Goal: Obtain resource: Download file/media

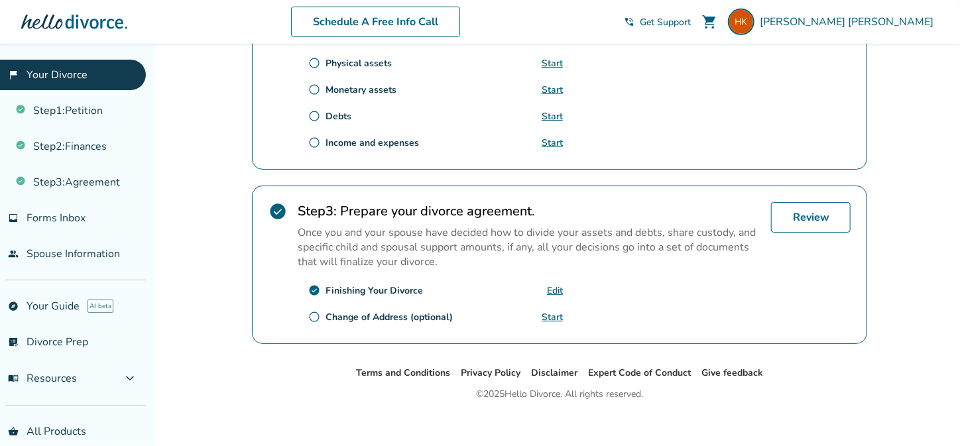
scroll to position [507, 0]
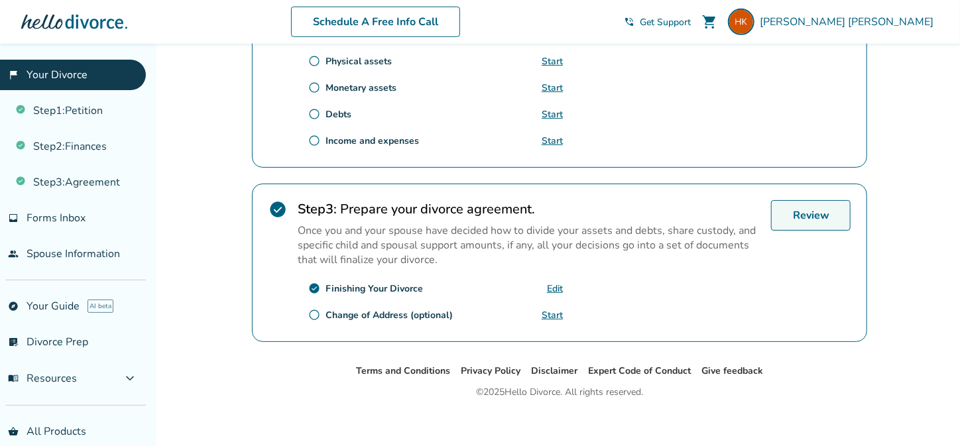
click at [818, 207] on link "Review" at bounding box center [811, 215] width 80 height 31
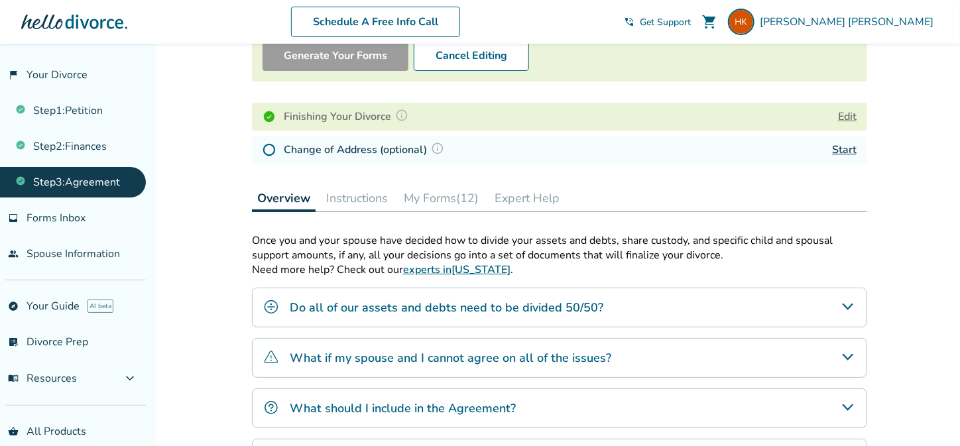
scroll to position [153, 0]
click at [458, 189] on button "My Forms (12)" at bounding box center [442, 197] width 86 height 27
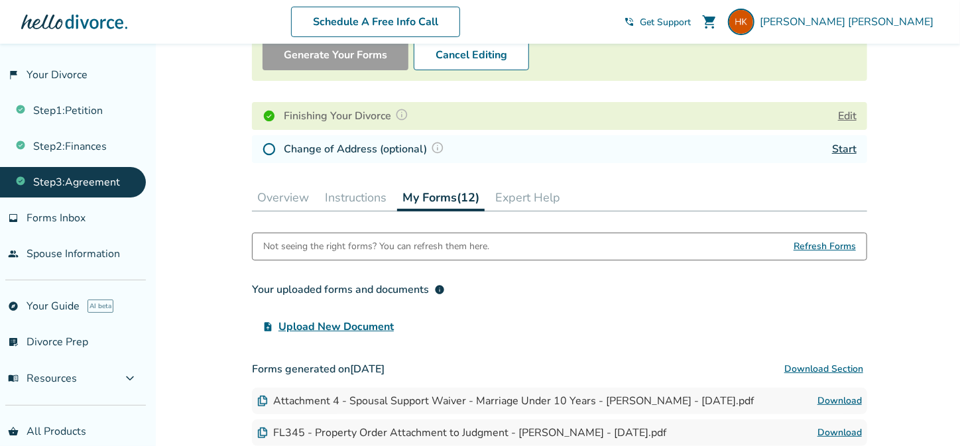
scroll to position [314, 0]
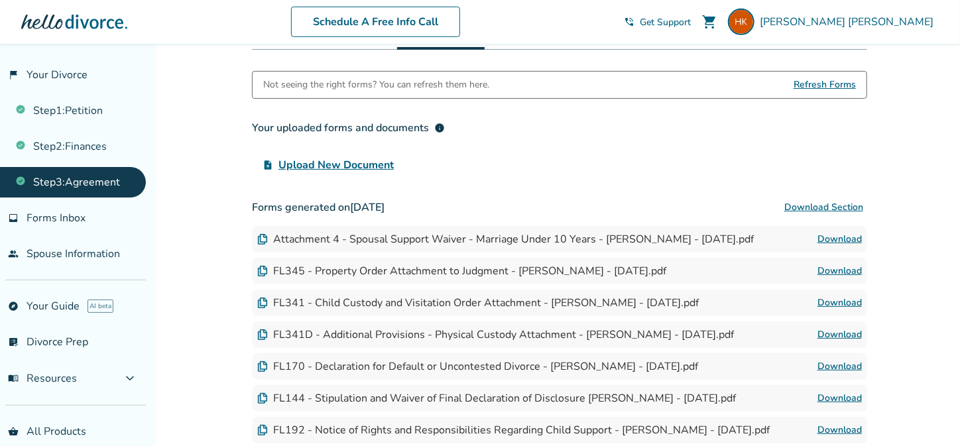
click at [812, 80] on span "Refresh Forms" at bounding box center [825, 85] width 62 height 27
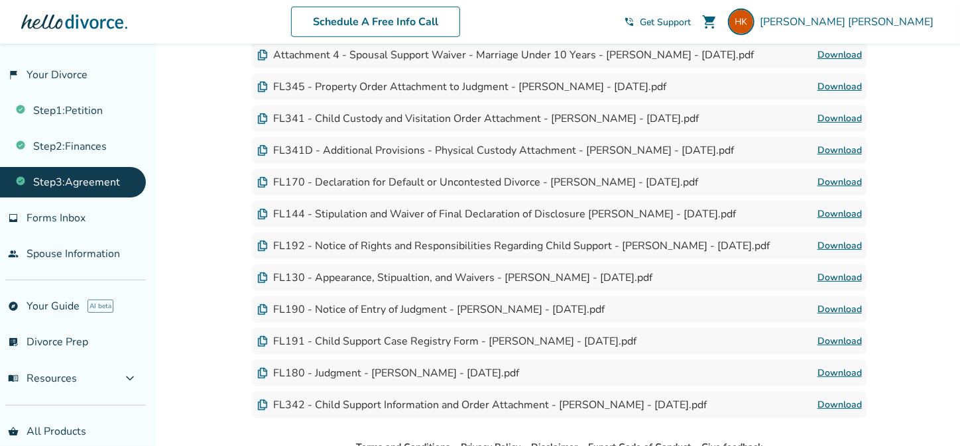
scroll to position [513, 0]
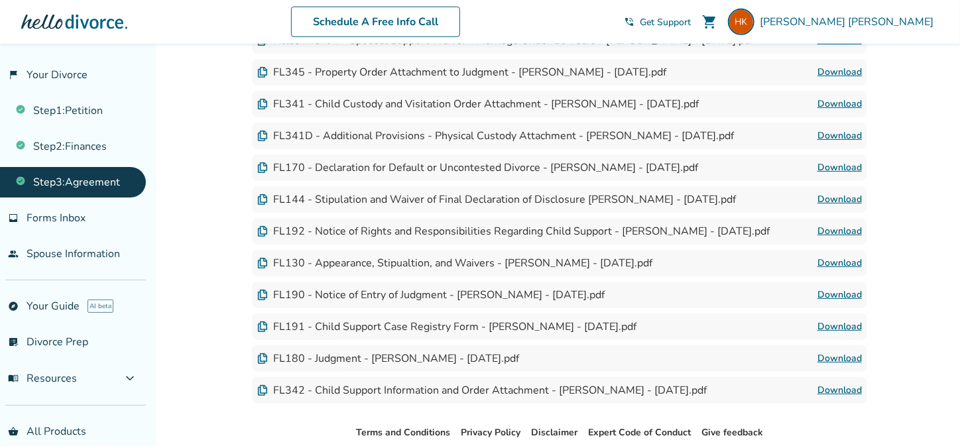
click at [517, 355] on div "FL180 - Judgment - [PERSON_NAME] - [DATE].pdf" at bounding box center [388, 358] width 262 height 15
click at [264, 356] on img at bounding box center [262, 358] width 11 height 11
click at [841, 356] on link "Download" at bounding box center [840, 359] width 44 height 16
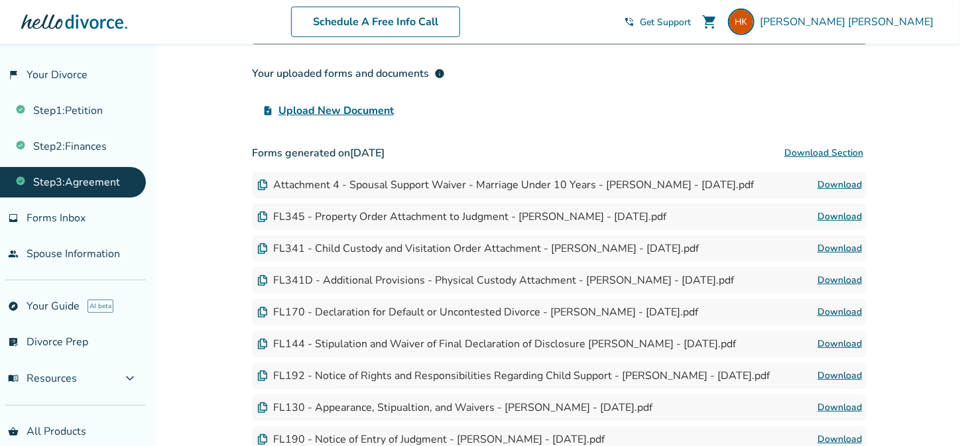
scroll to position [361, 0]
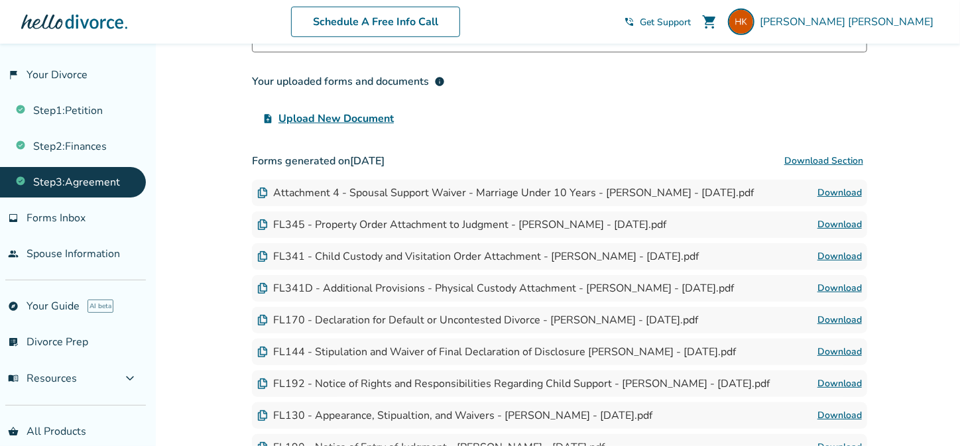
click at [840, 220] on link "Download" at bounding box center [840, 225] width 44 height 16
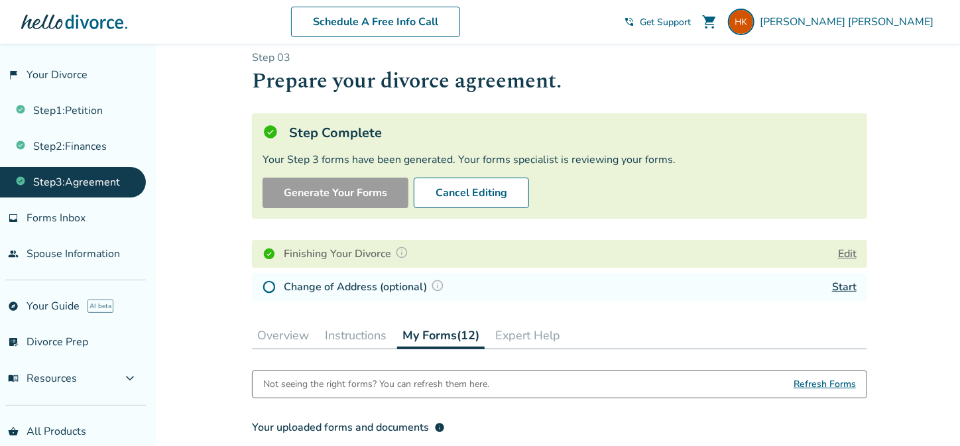
scroll to position [10, 0]
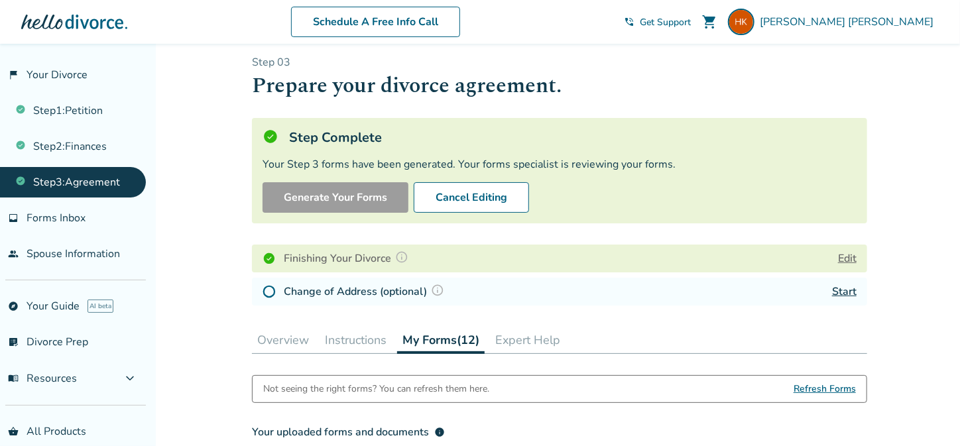
click at [851, 258] on button "Edit" at bounding box center [847, 259] width 19 height 16
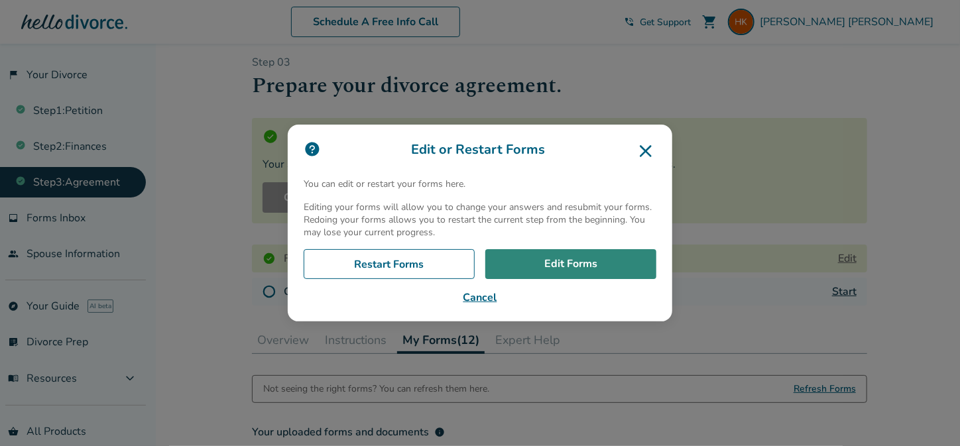
click at [554, 267] on link "Edit Forms" at bounding box center [570, 264] width 171 height 31
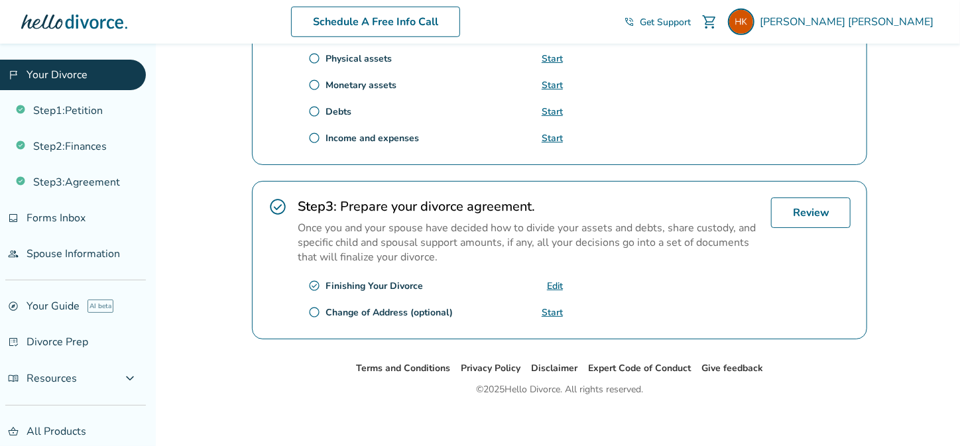
scroll to position [509, 0]
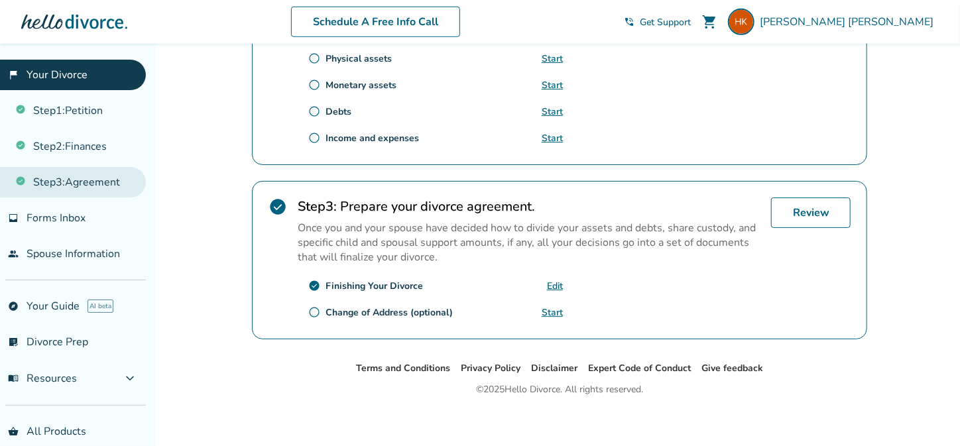
click at [109, 178] on link "Step 3 : Agreement" at bounding box center [73, 182] width 146 height 31
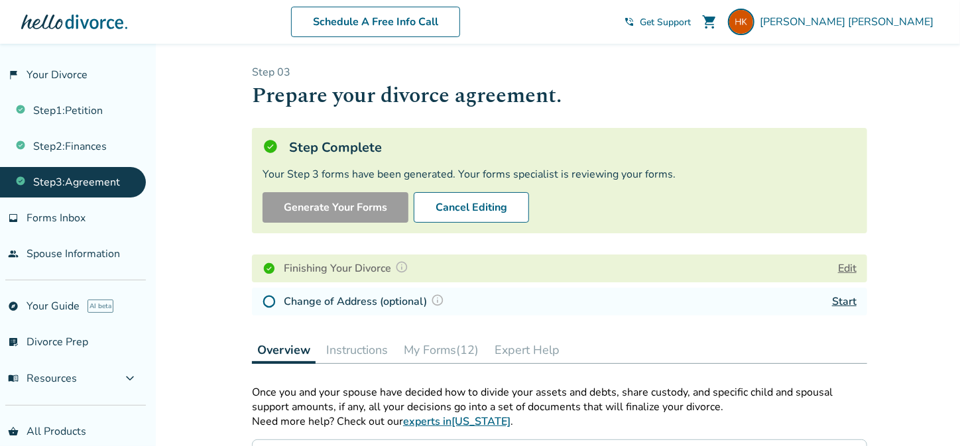
click at [843, 266] on button "Edit" at bounding box center [847, 269] width 19 height 16
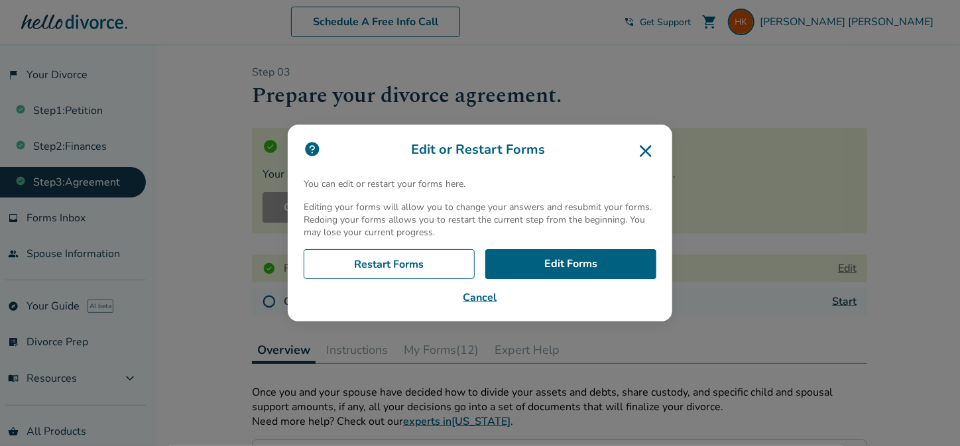
click at [657, 147] on icon at bounding box center [645, 151] width 21 height 21
